Goal: Understand process/instructions: Learn how to perform a task or action

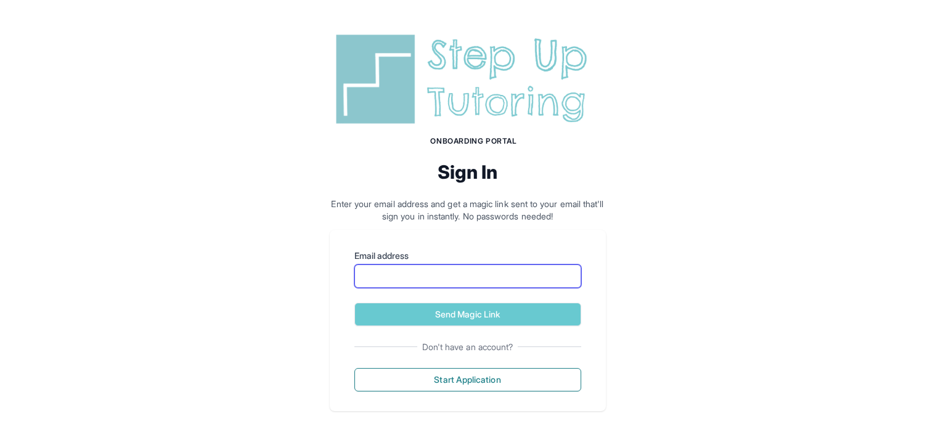
click at [394, 271] on input "Email address" at bounding box center [467, 275] width 227 height 23
type input "**********"
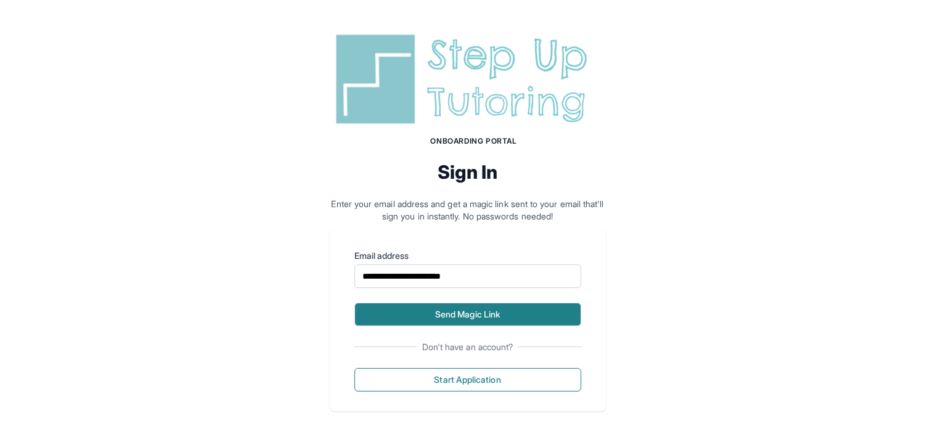
click at [511, 308] on button "Send Magic Link" at bounding box center [467, 314] width 227 height 23
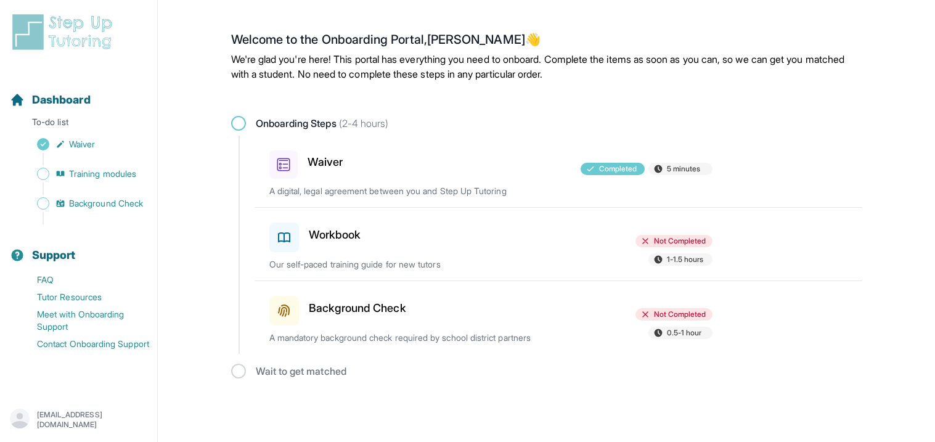
click at [275, 320] on span at bounding box center [284, 311] width 30 height 30
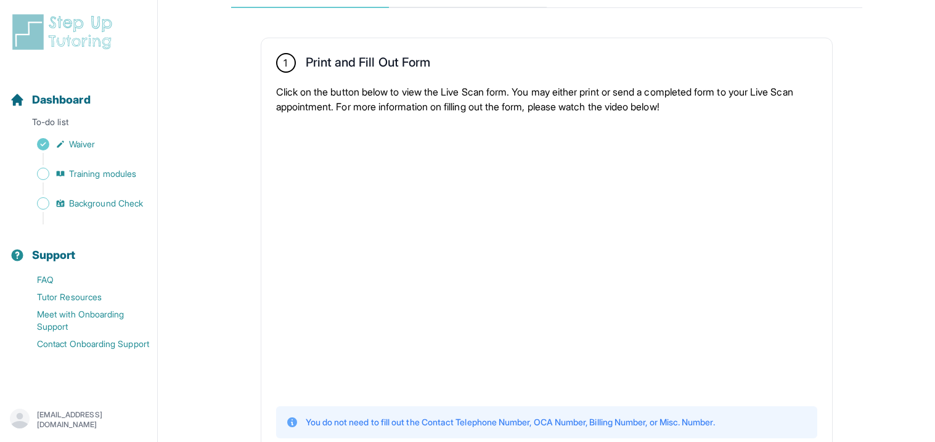
scroll to position [213, 0]
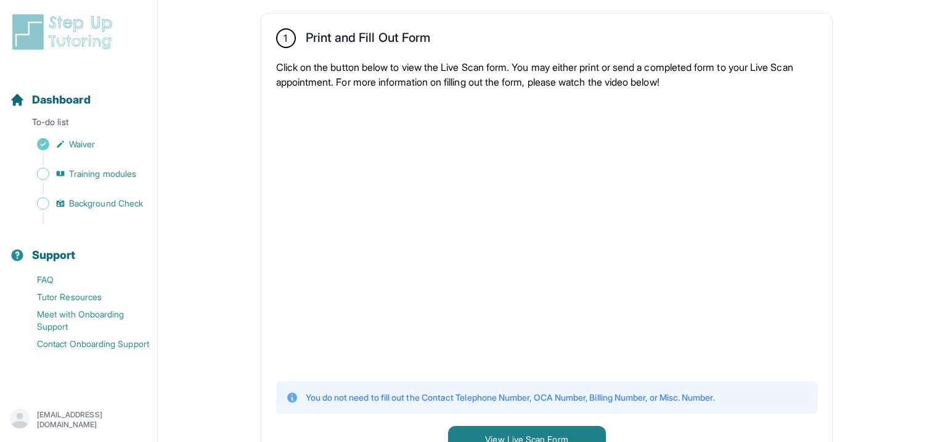
click at [415, 61] on p "Click on the button below to view the Live Scan form. You may either print or s…" at bounding box center [546, 75] width 541 height 30
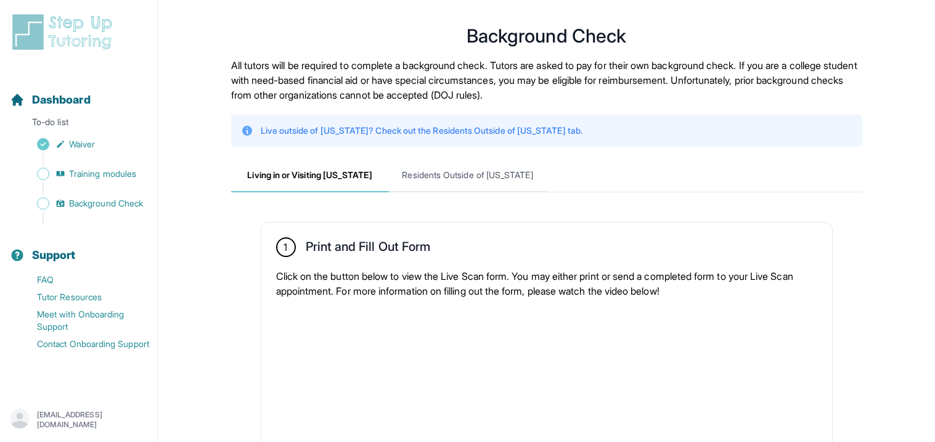
scroll to position [0, 0]
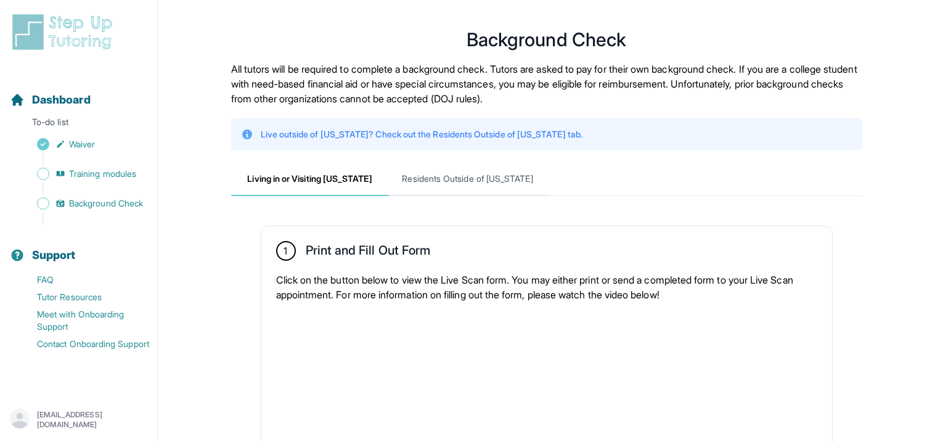
click at [380, 102] on p "All tutors will be required to complete a background check. Tutors are asked to…" at bounding box center [546, 84] width 631 height 44
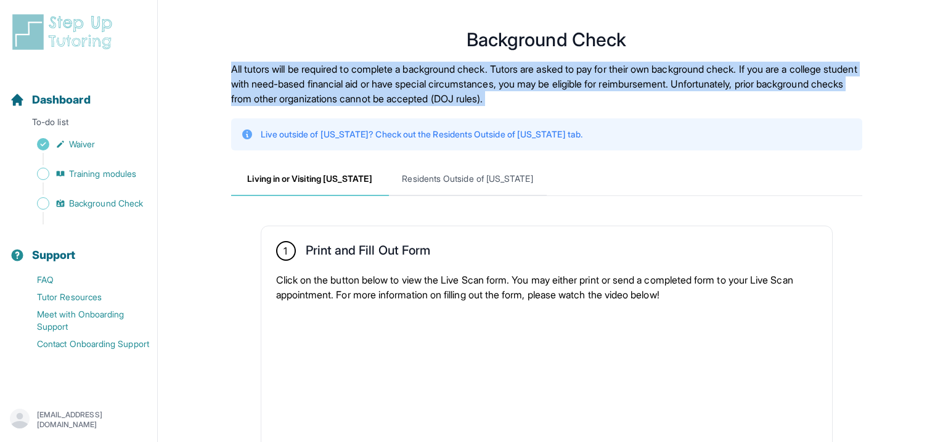
click at [380, 102] on p "All tutors will be required to complete a background check. Tutors are asked to…" at bounding box center [546, 84] width 631 height 44
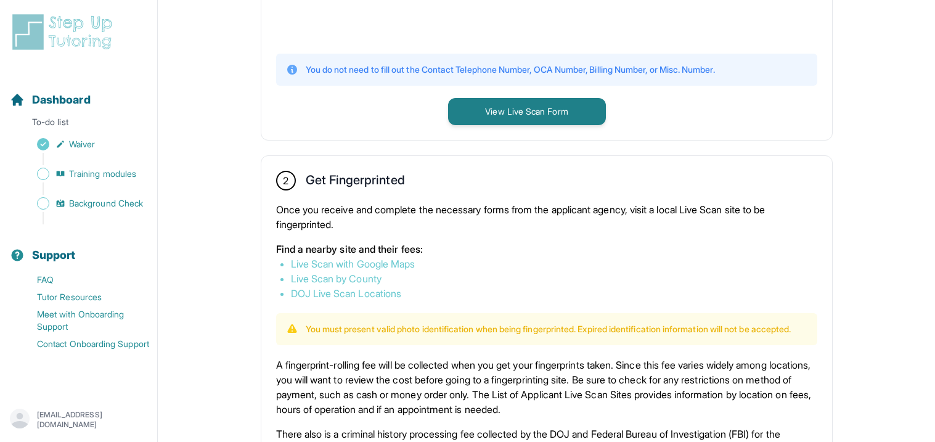
scroll to position [542, 0]
click at [391, 258] on link "Live Scan with Google Maps" at bounding box center [353, 262] width 124 height 12
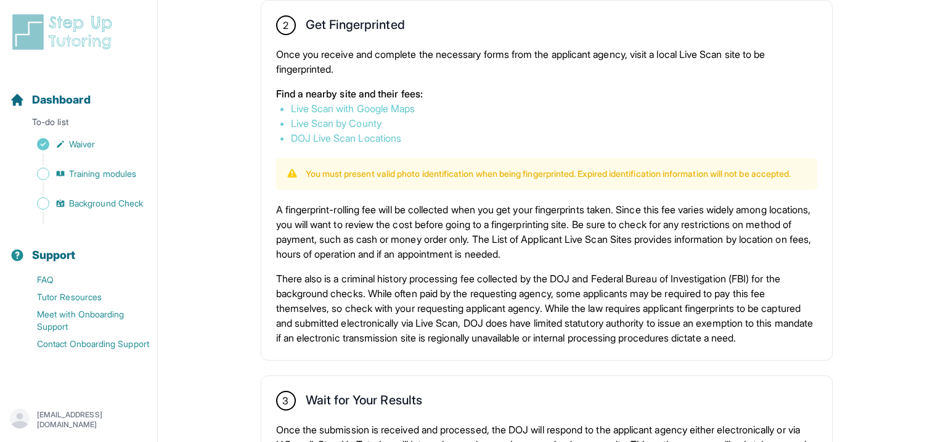
scroll to position [714, 0]
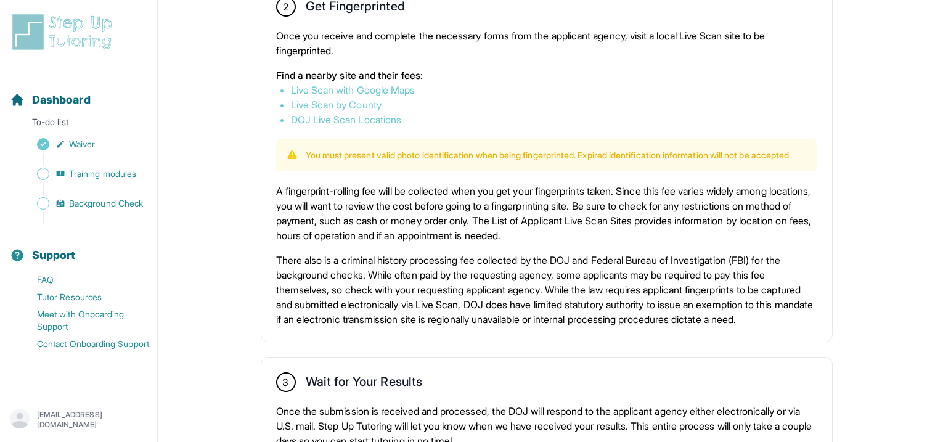
click at [386, 202] on p "A fingerprint-rolling fee will be collected when you get your fingerprints take…" at bounding box center [546, 213] width 541 height 59
drag, startPoint x: 383, startPoint y: 202, endPoint x: 282, endPoint y: 193, distance: 101.5
click at [282, 193] on div "2 Get Fingerprinted Once you receive and complete the necessary forms from the …" at bounding box center [546, 161] width 571 height 359
copy p "fingerprint-rolling fee"
click at [293, 227] on p "A fingerprint-rolling fee will be collected when you get your fingerprints take…" at bounding box center [546, 213] width 541 height 59
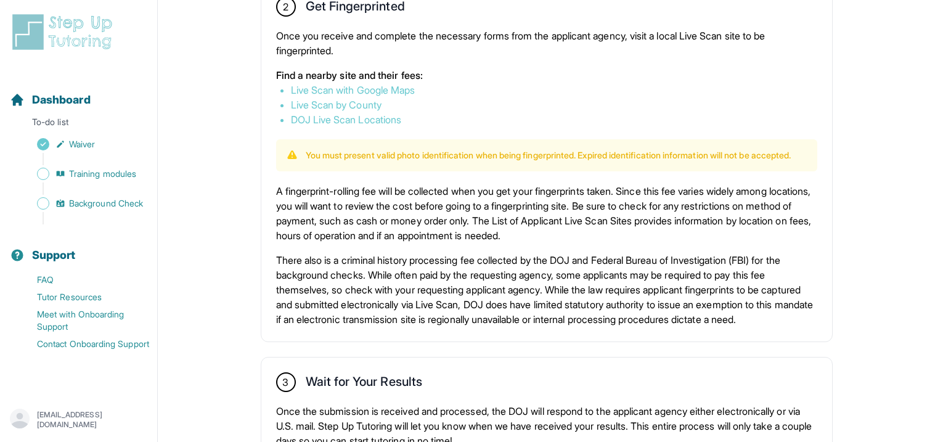
click at [526, 221] on p "A fingerprint-rolling fee will be collected when you get your fingerprints take…" at bounding box center [546, 213] width 541 height 59
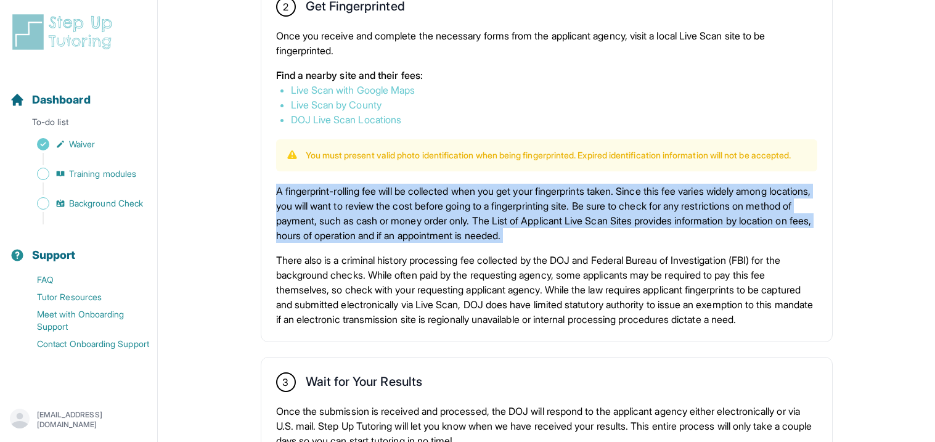
click at [526, 221] on p "A fingerprint-rolling fee will be collected when you get your fingerprints take…" at bounding box center [546, 213] width 541 height 59
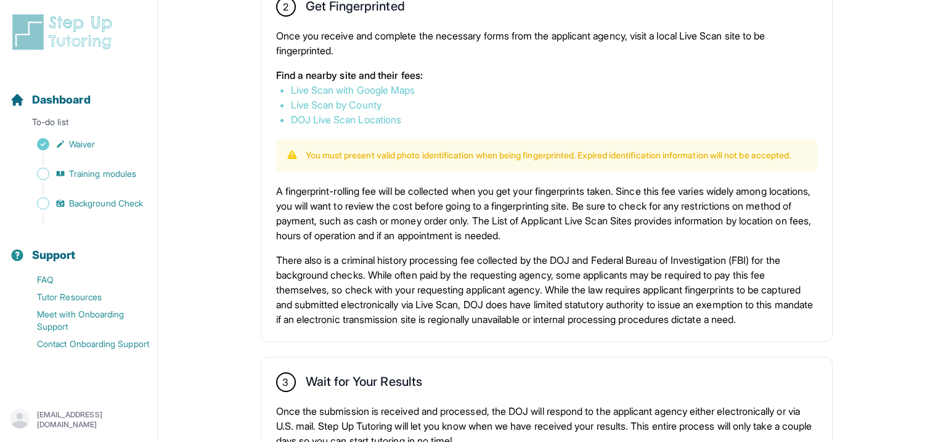
click at [547, 221] on p "A fingerprint-rolling fee will be collected when you get your fingerprints take…" at bounding box center [546, 213] width 541 height 59
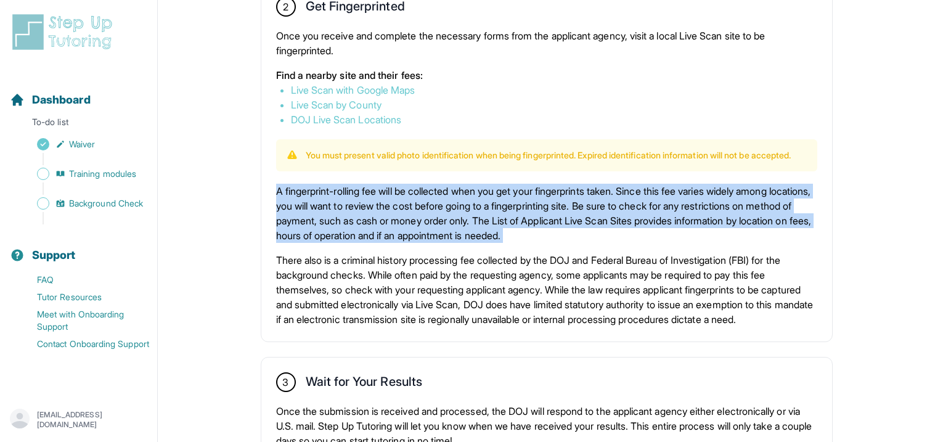
click at [547, 221] on p "A fingerprint-rolling fee will be collected when you get your fingerprints take…" at bounding box center [546, 213] width 541 height 59
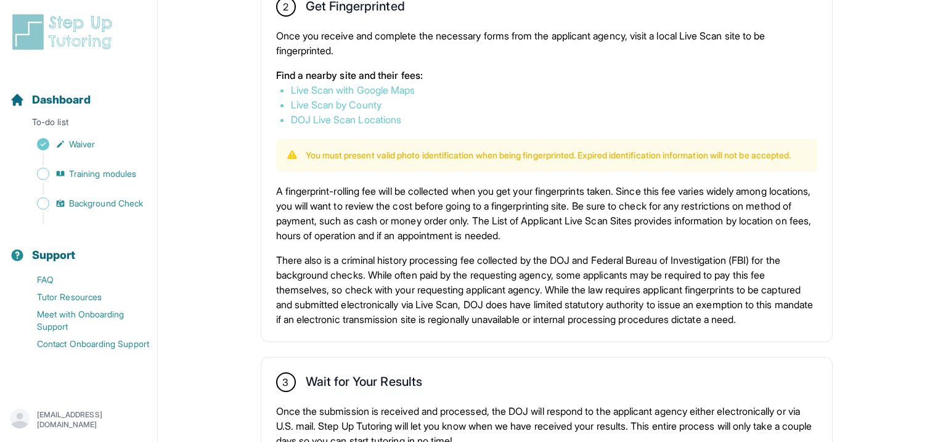
click at [513, 296] on p "There also is a criminal history processing fee collected by the DOJ and Federa…" at bounding box center [546, 290] width 541 height 74
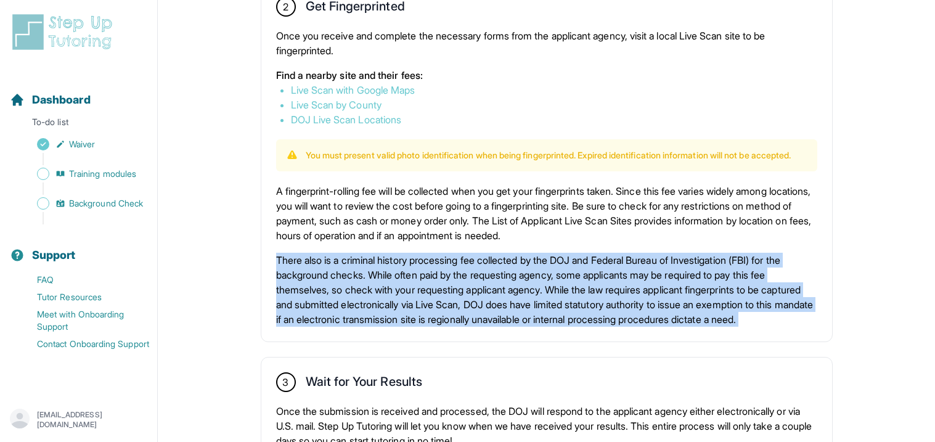
click at [513, 296] on p "There also is a criminal history processing fee collected by the DOJ and Federa…" at bounding box center [546, 290] width 541 height 74
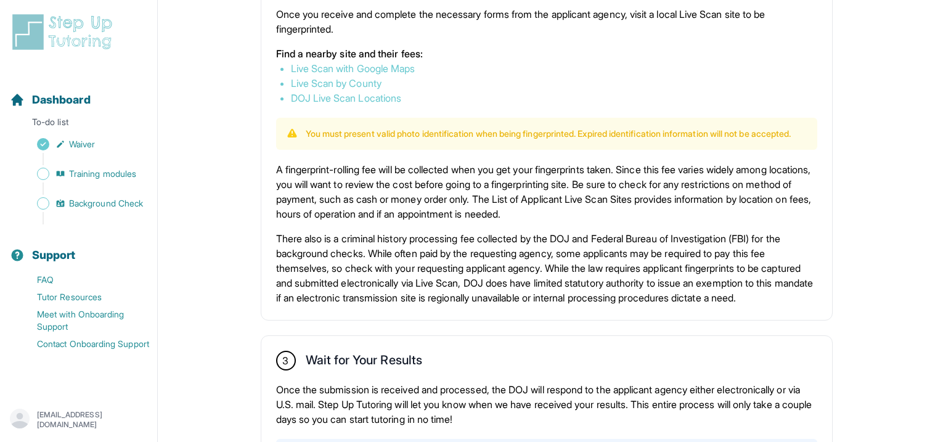
scroll to position [739, 0]
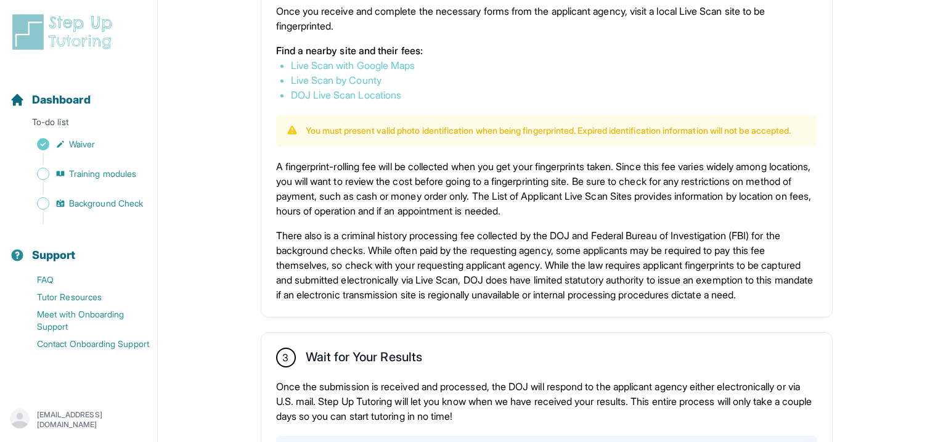
click at [370, 92] on link "DOJ Live Scan Locations" at bounding box center [346, 95] width 111 height 12
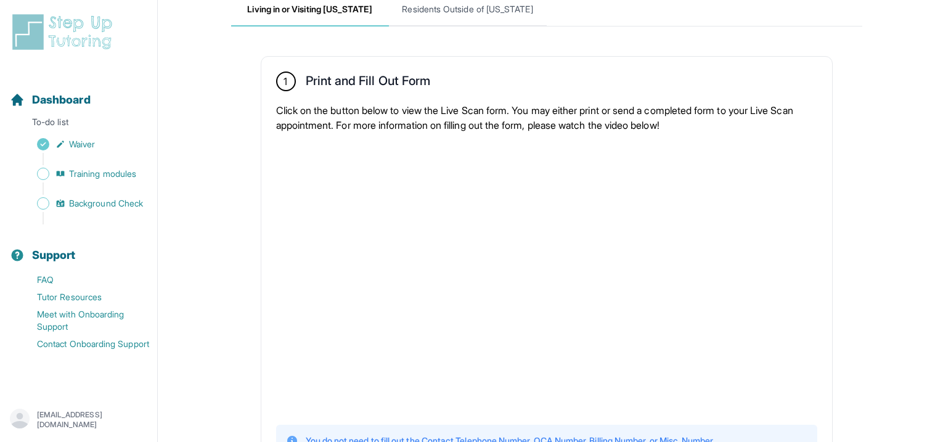
scroll to position [163, 0]
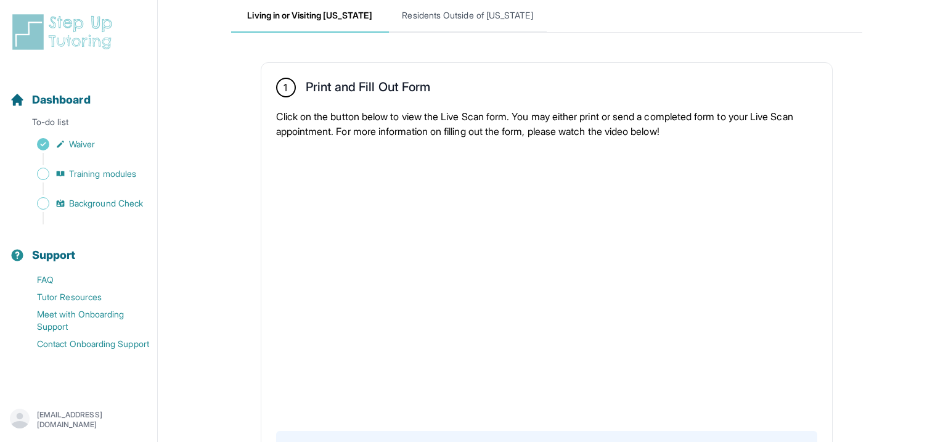
click at [731, 235] on div at bounding box center [546, 284] width 541 height 270
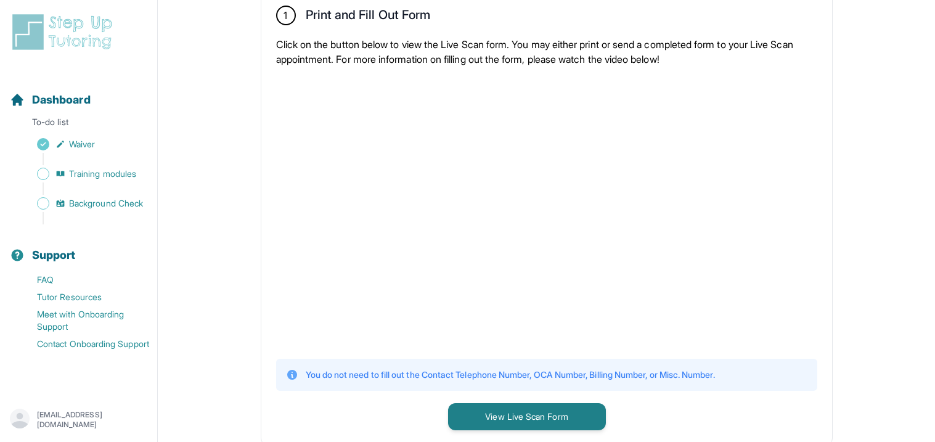
scroll to position [237, 0]
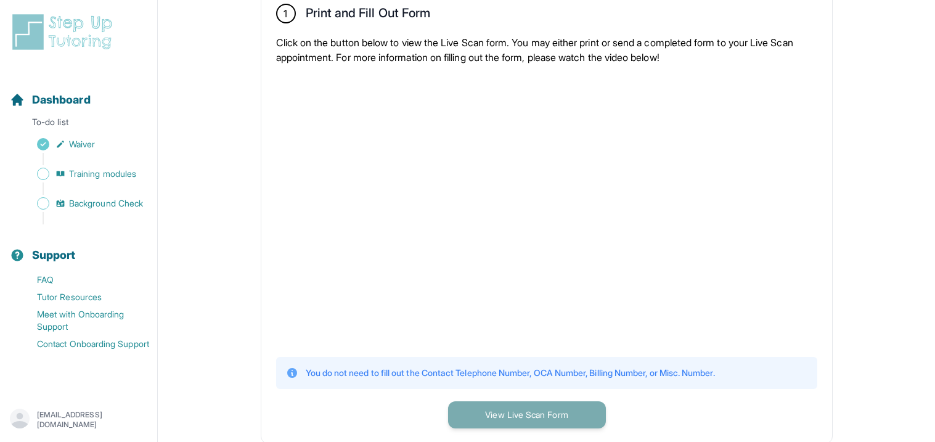
click at [550, 417] on button "View Live Scan Form" at bounding box center [527, 414] width 158 height 27
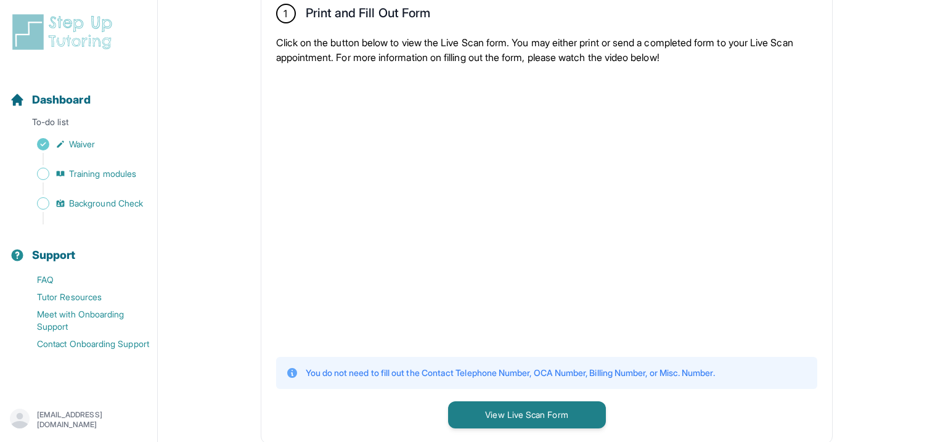
click at [494, 37] on p "Click on the button below to view the Live Scan form. You may either print or s…" at bounding box center [546, 50] width 541 height 30
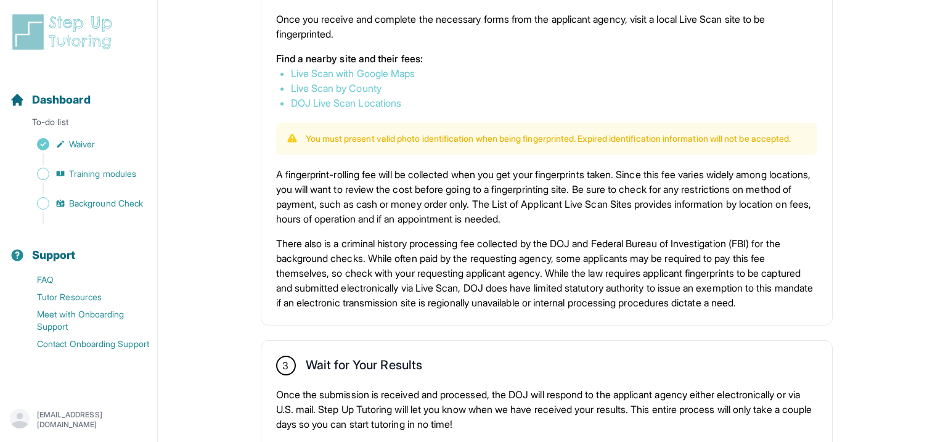
scroll to position [730, 0]
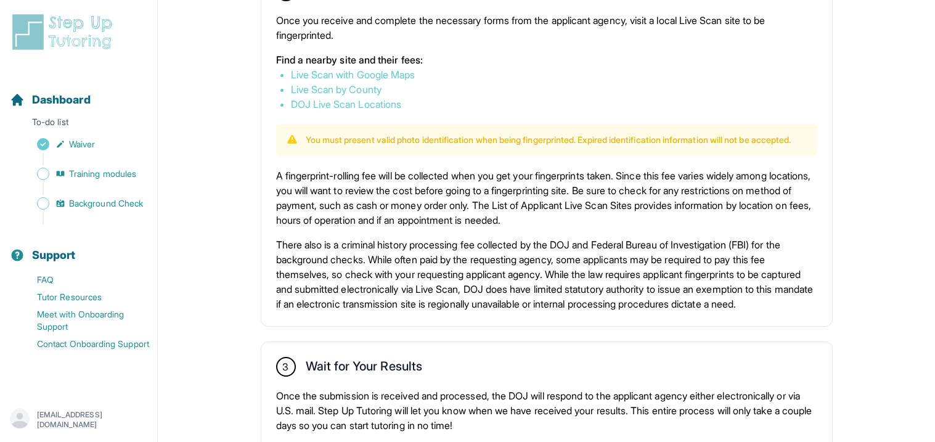
click at [293, 185] on p "A fingerprint-rolling fee will be collected when you get your fingerprints take…" at bounding box center [546, 197] width 541 height 59
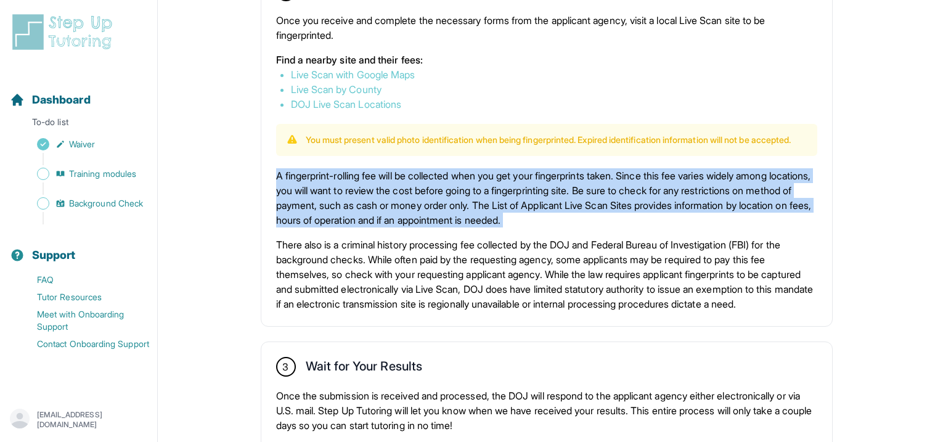
click at [293, 185] on p "A fingerprint-rolling fee will be collected when you get your fingerprints take…" at bounding box center [546, 197] width 541 height 59
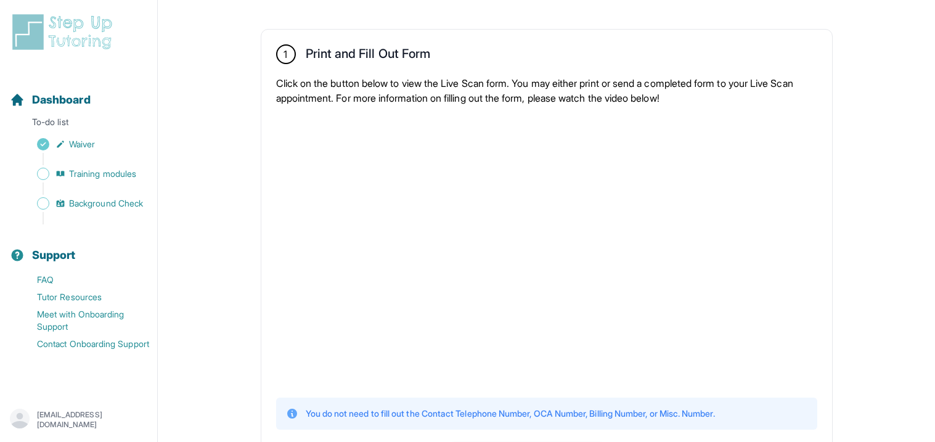
scroll to position [221, 0]
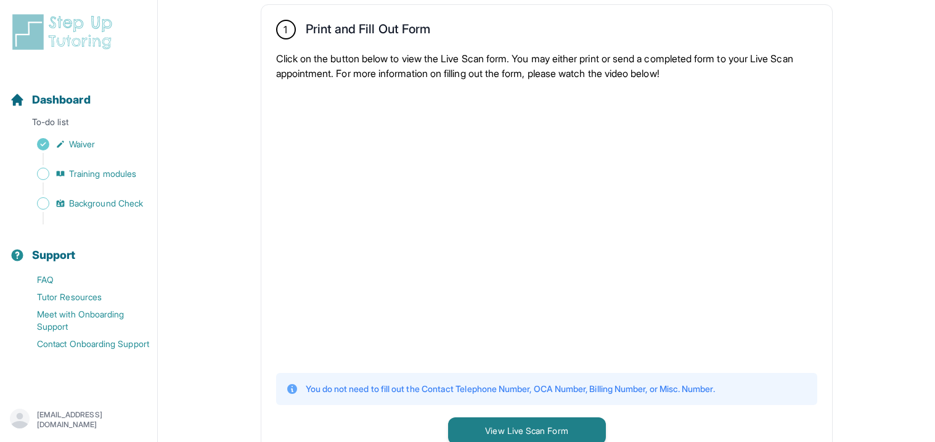
click at [337, 54] on p "Click on the button below to view the Live Scan form. You may either print or s…" at bounding box center [546, 66] width 541 height 30
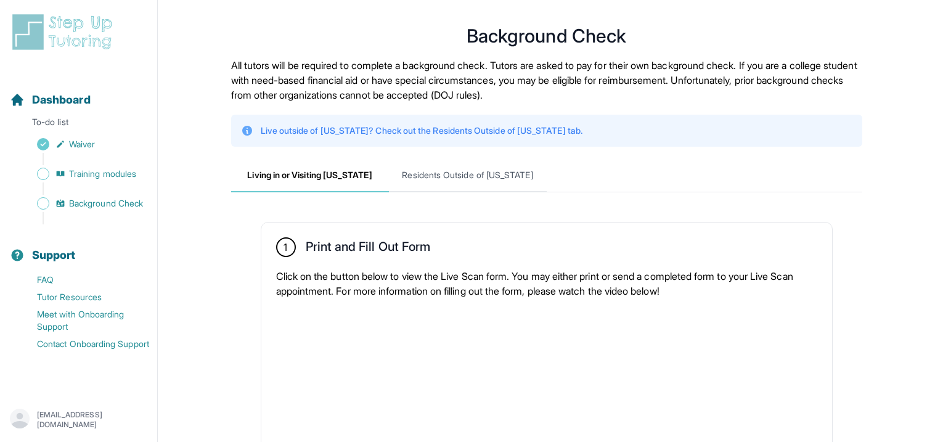
scroll to position [0, 0]
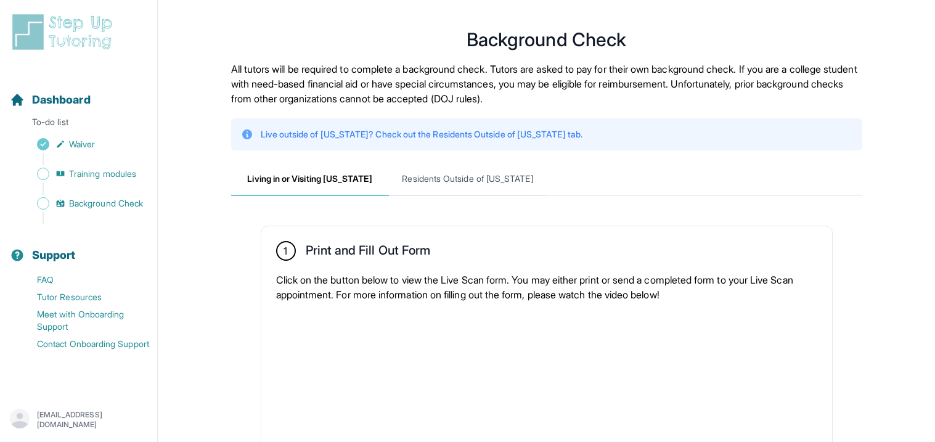
click at [507, 65] on p "All tutors will be required to complete a background check. Tutors are asked to…" at bounding box center [546, 84] width 631 height 44
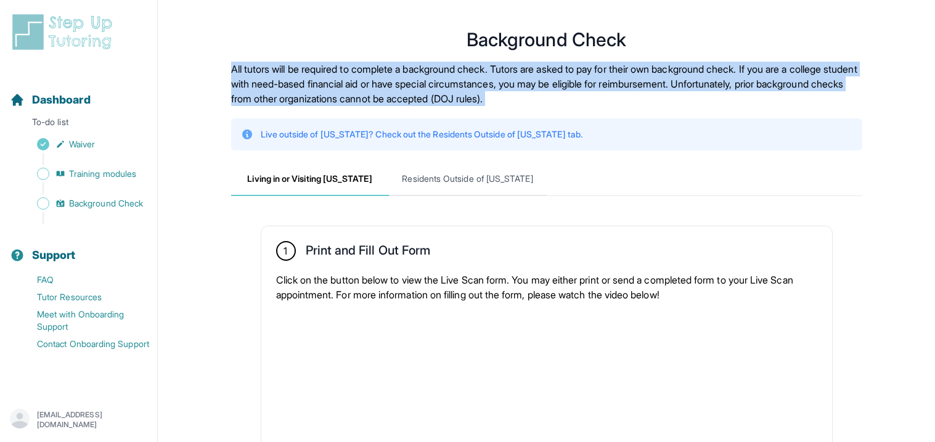
click at [507, 65] on p "All tutors will be required to complete a background check. Tutors are asked to…" at bounding box center [546, 84] width 631 height 44
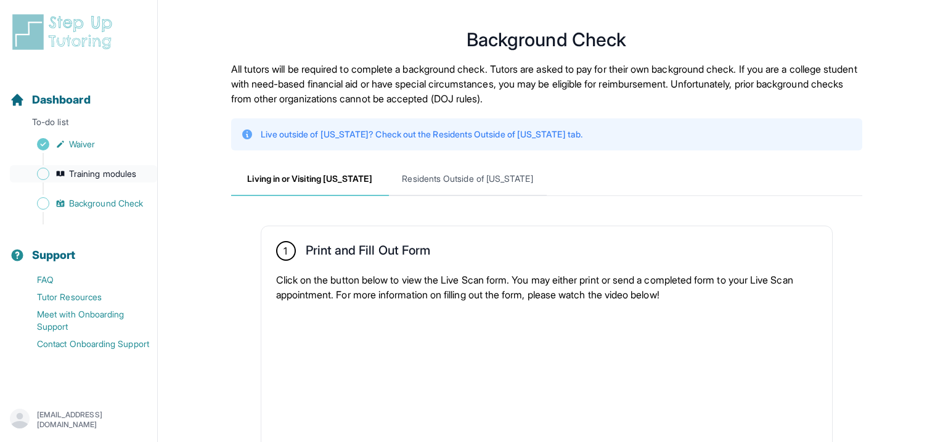
click at [63, 169] on icon "Sidebar" at bounding box center [60, 174] width 10 height 10
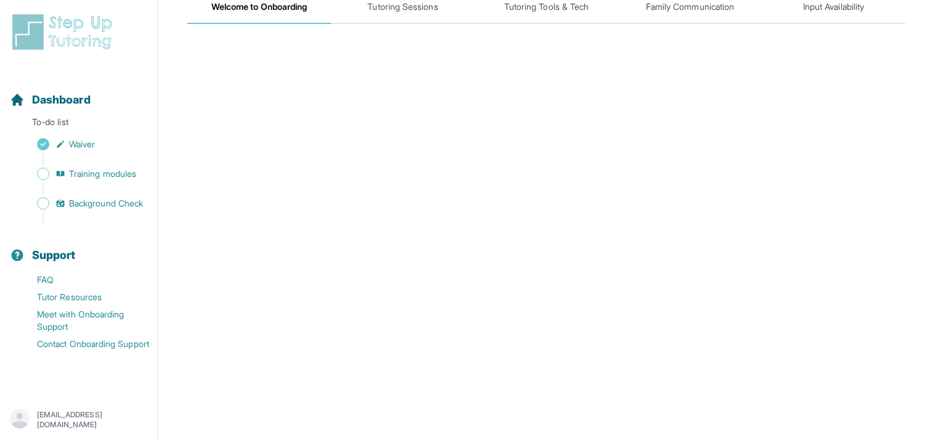
scroll to position [242, 0]
